Goal: Information Seeking & Learning: Learn about a topic

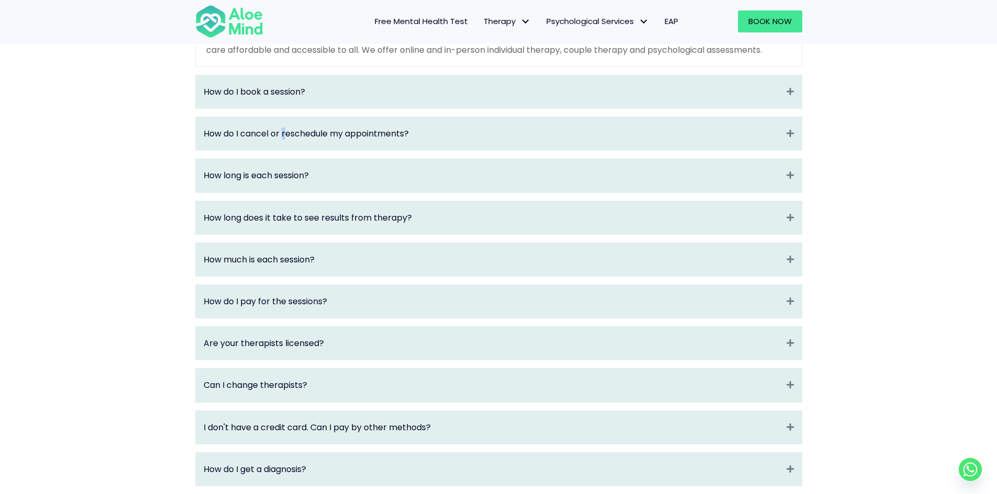
drag, startPoint x: 0, startPoint y: 0, endPoint x: 284, endPoint y: 157, distance: 324.8
click at [284, 150] on div "How do I cancel or reschedule my appointments? Expand" at bounding box center [499, 133] width 606 height 33
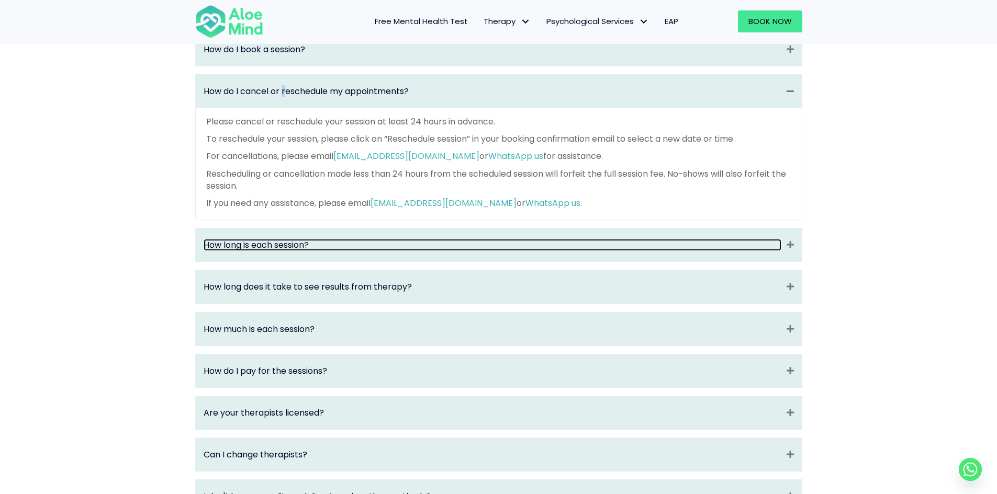
click at [311, 250] on link "How long is each session?" at bounding box center [493, 245] width 578 height 12
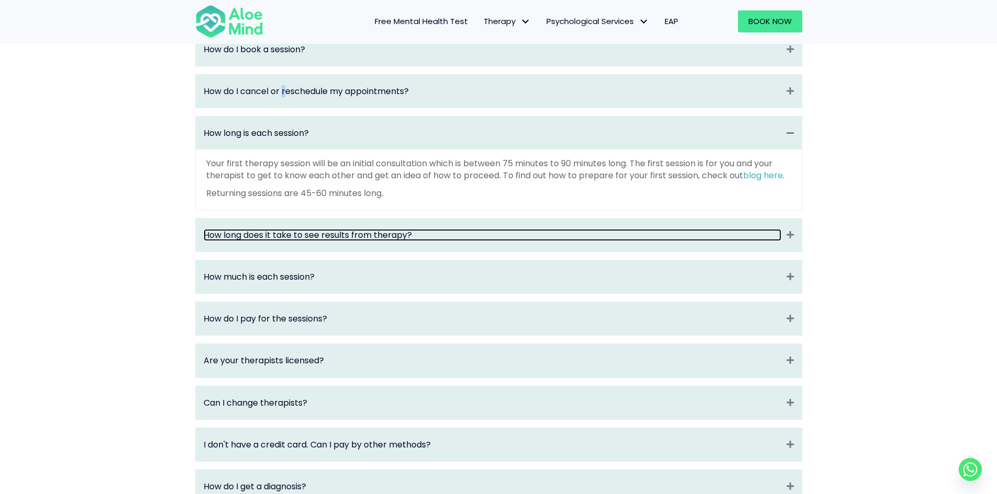
click at [311, 241] on link "How long does it take to see results from therapy?" at bounding box center [493, 235] width 578 height 12
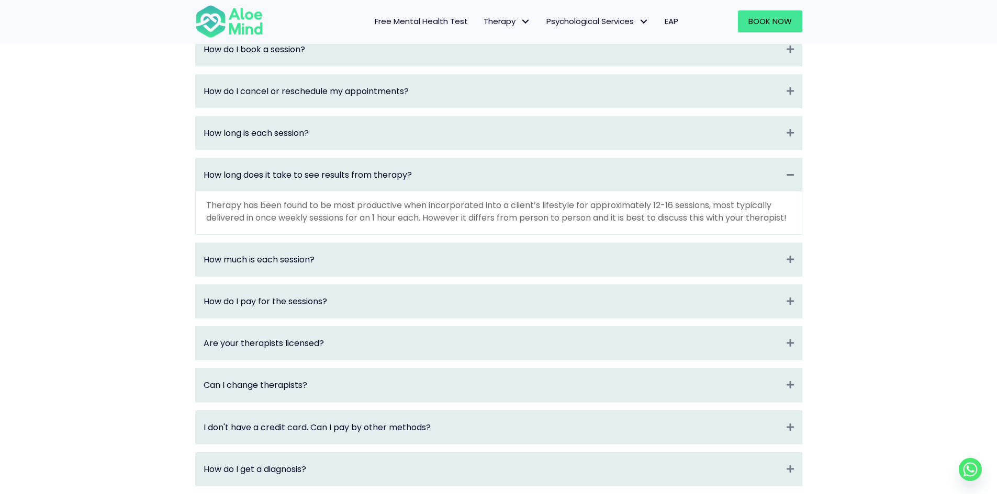
click at [390, 274] on div "How much is each session? Expand" at bounding box center [499, 259] width 606 height 33
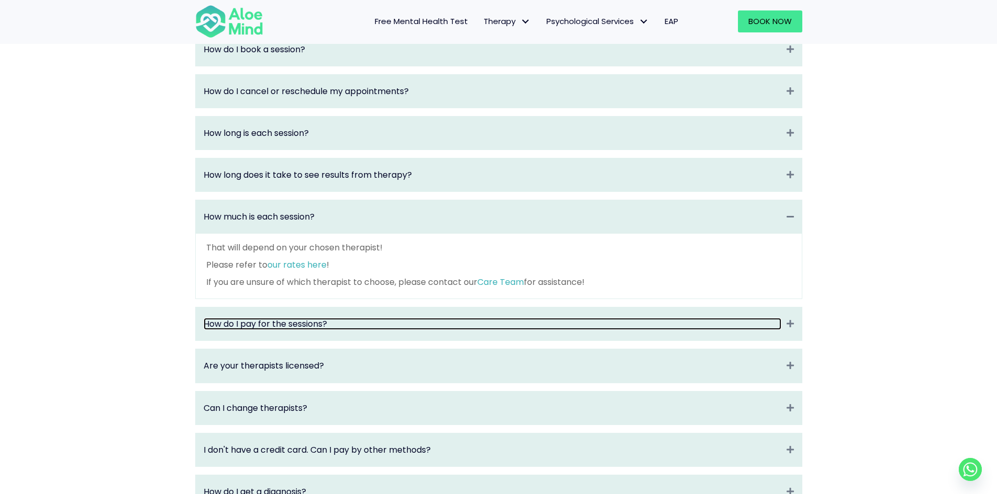
click at [396, 330] on link "How do I pay for the sessions?" at bounding box center [493, 324] width 578 height 12
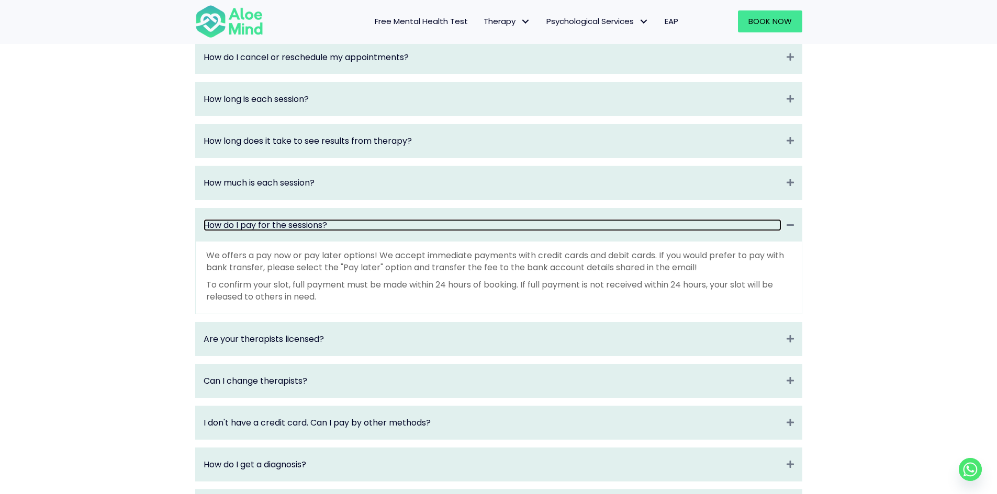
scroll to position [1256, 0]
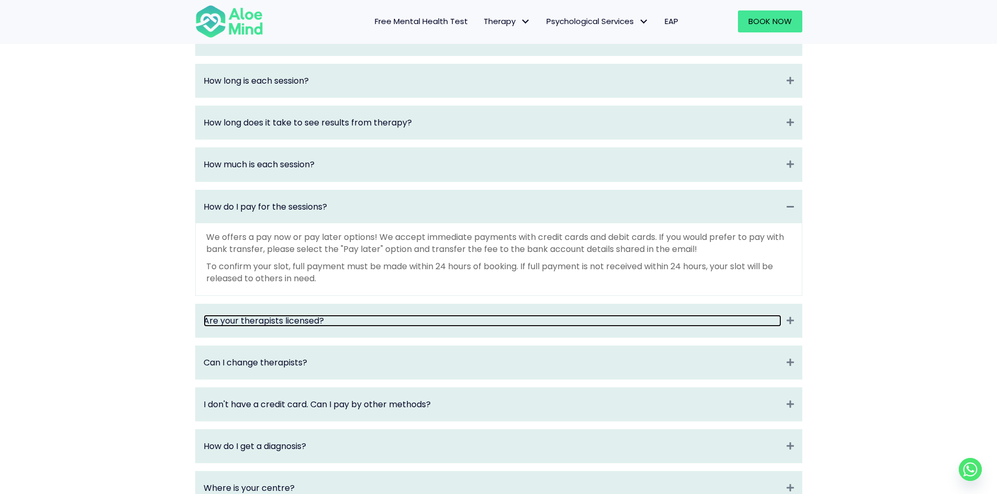
click at [395, 327] on link "Are your therapists licensed?" at bounding box center [493, 321] width 578 height 12
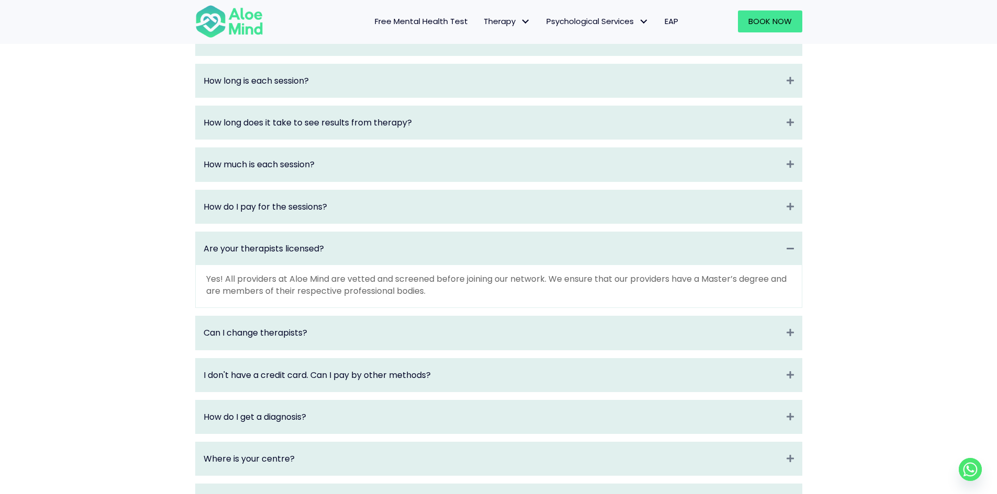
click at [395, 336] on div "Can I change therapists? Expand" at bounding box center [499, 332] width 606 height 33
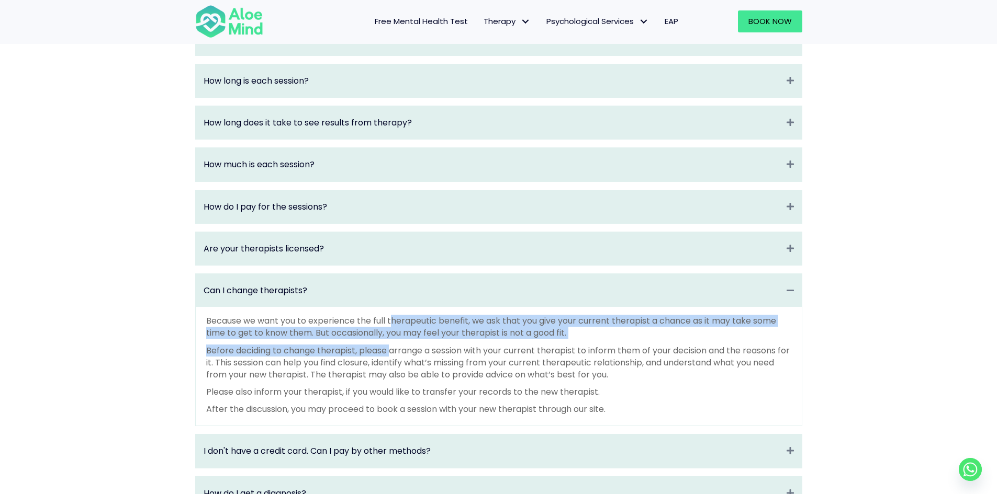
drag, startPoint x: 392, startPoint y: 331, endPoint x: 392, endPoint y: 352, distance: 20.4
click at [392, 352] on div "Because we want you to experience the full therapeutic benefit, we ask that you…" at bounding box center [498, 365] width 585 height 100
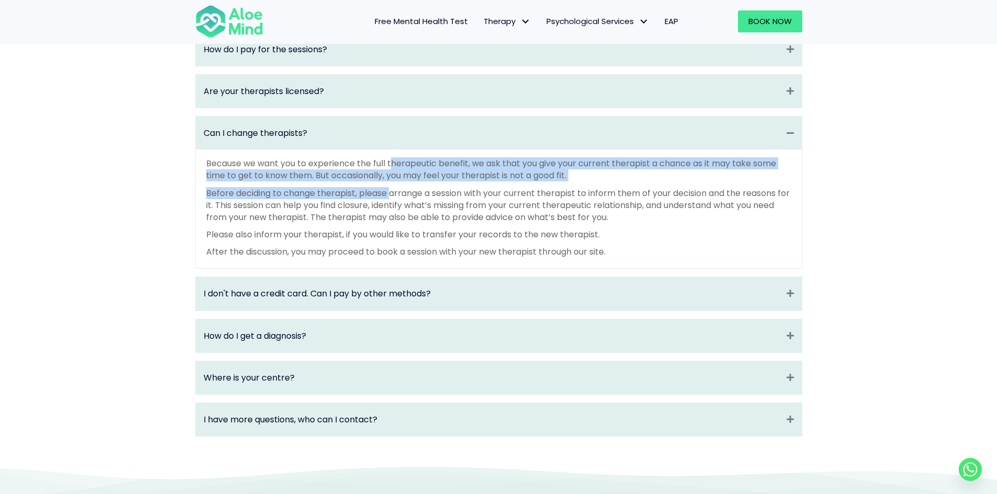
scroll to position [1465, 0]
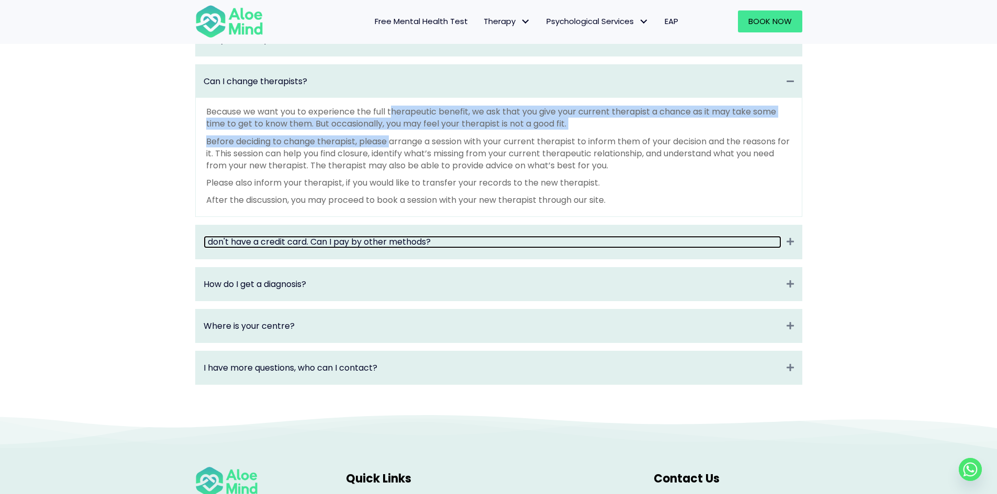
click at [390, 248] on link "I don't have a credit card. Can I pay by other methods?" at bounding box center [493, 242] width 578 height 12
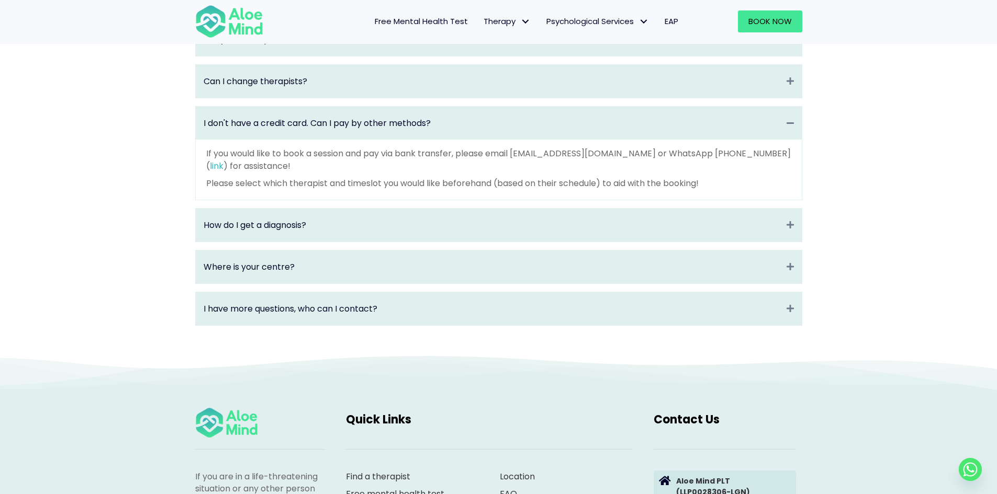
click at [390, 242] on div "How do I get a diagnosis? Expand" at bounding box center [499, 225] width 606 height 33
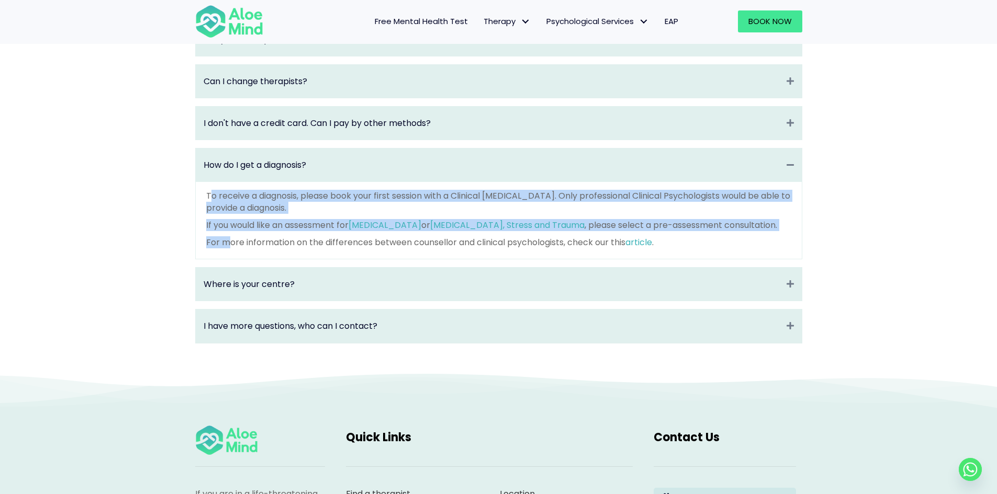
drag, startPoint x: 210, startPoint y: 207, endPoint x: 228, endPoint y: 245, distance: 41.7
click at [228, 245] on div "To receive a diagnosis, please book your first session with a Clinical Psycholo…" at bounding box center [499, 220] width 606 height 77
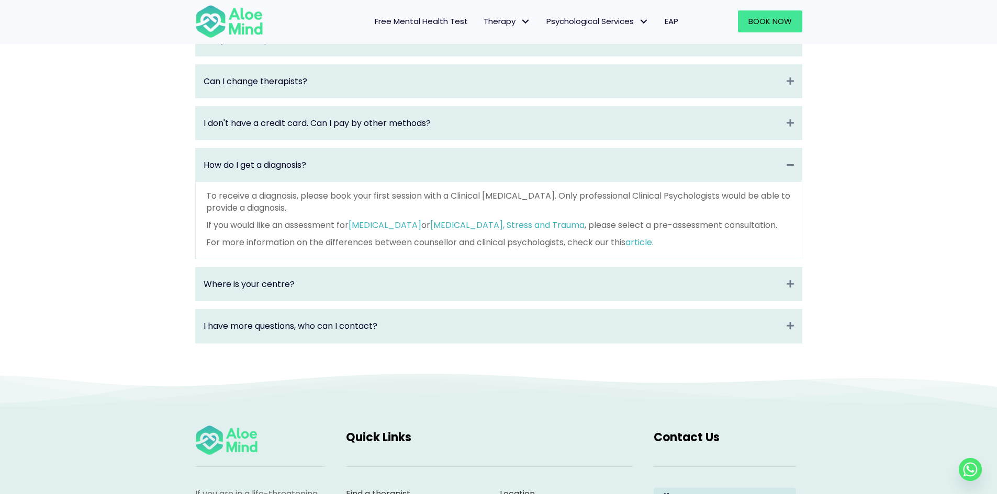
click at [712, 248] on p "For more information on the differences between counsellor and clinical psychol…" at bounding box center [498, 242] width 585 height 12
click at [444, 231] on link "Depression, Anxiety, Stress and Trauma" at bounding box center [507, 225] width 154 height 12
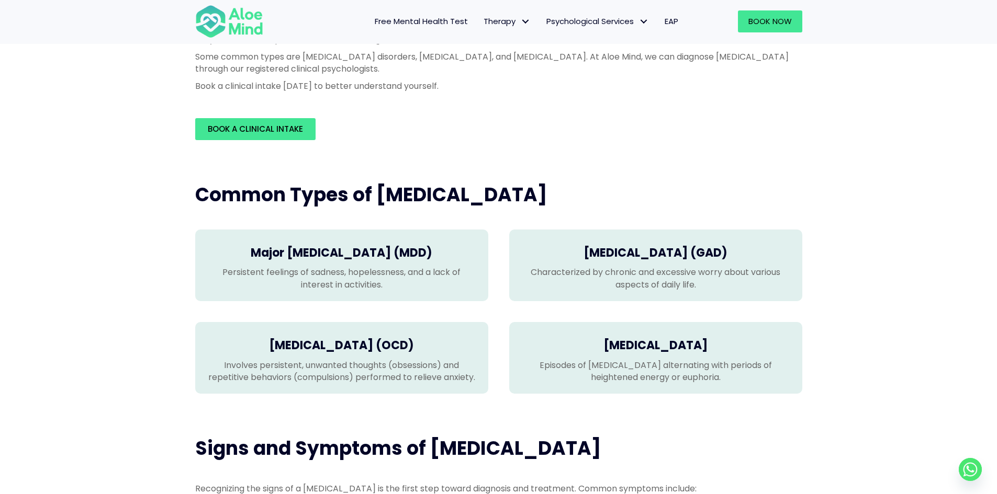
scroll to position [157, 0]
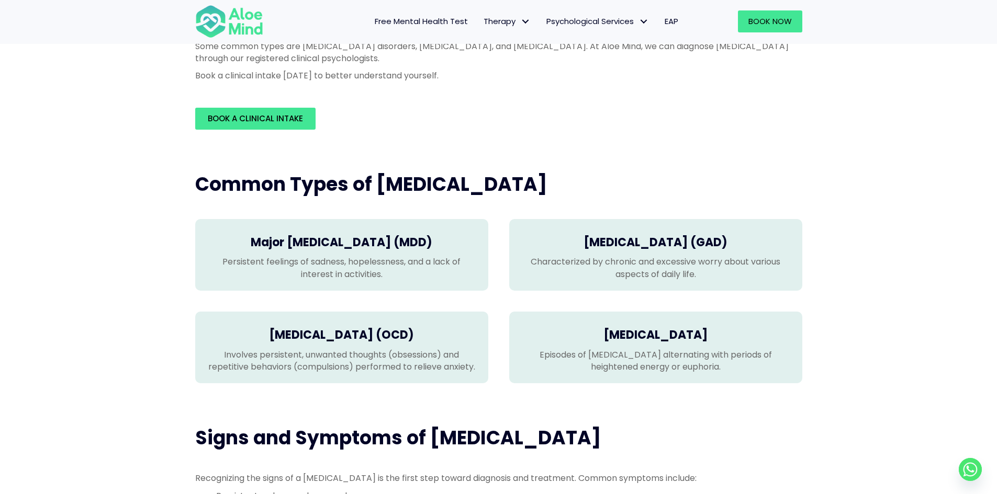
click at [691, 336] on h4 "[MEDICAL_DATA]" at bounding box center [655, 335] width 272 height 16
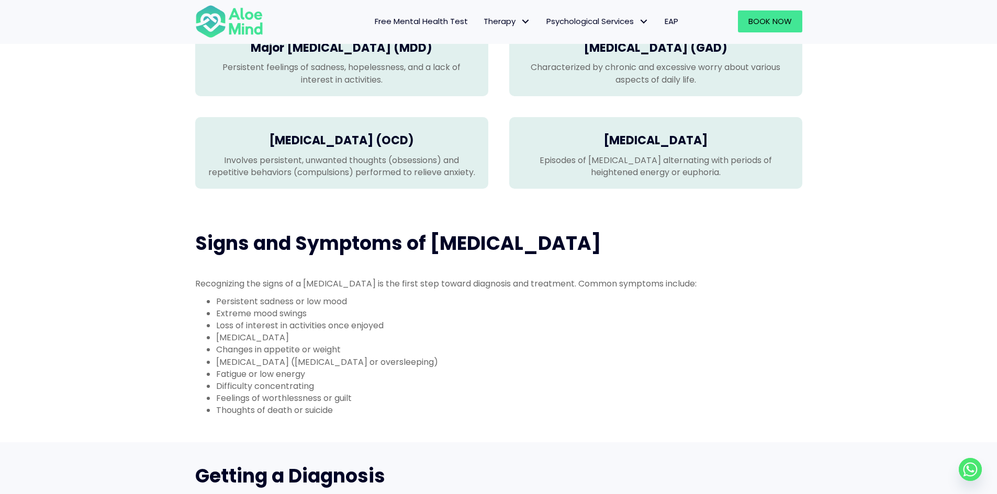
scroll to position [366, 0]
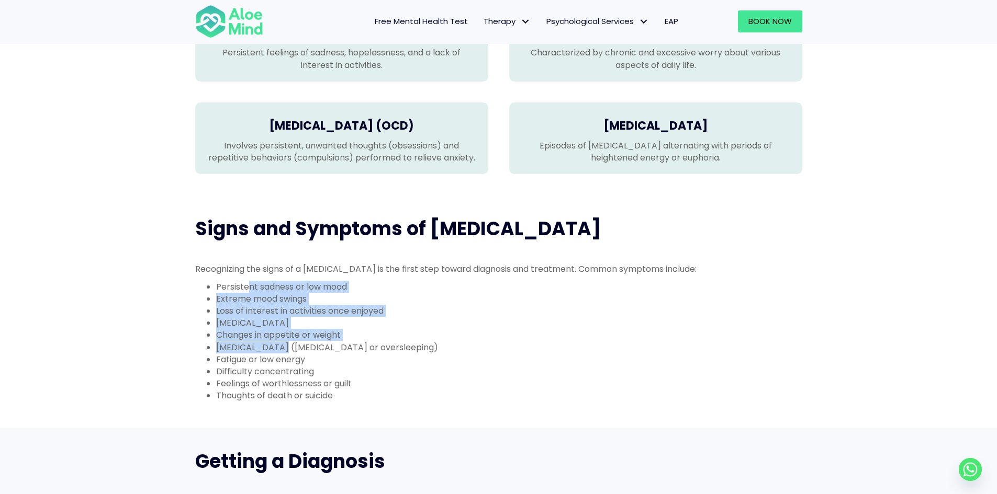
drag, startPoint x: 250, startPoint y: 287, endPoint x: 278, endPoint y: 347, distance: 66.7
click at [278, 347] on ul "Persistent sadness or low mood Extreme mood swings Loss of interest in activiti…" at bounding box center [498, 341] width 607 height 121
click at [278, 347] on li "[MEDICAL_DATA] ([MEDICAL_DATA] or oversleeping)" at bounding box center [509, 348] width 586 height 12
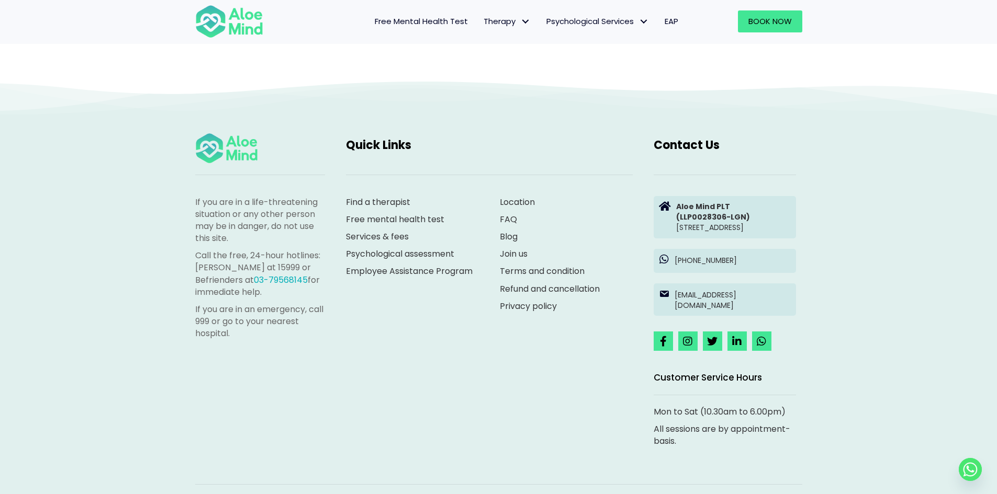
scroll to position [1262, 0]
